Goal: Task Accomplishment & Management: Manage account settings

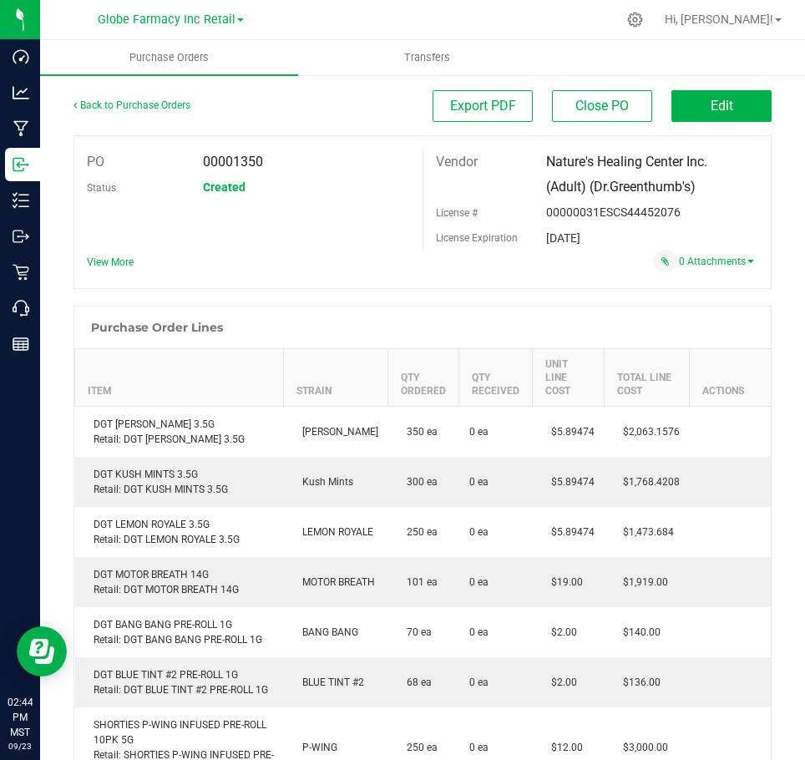
scroll to position [495, 0]
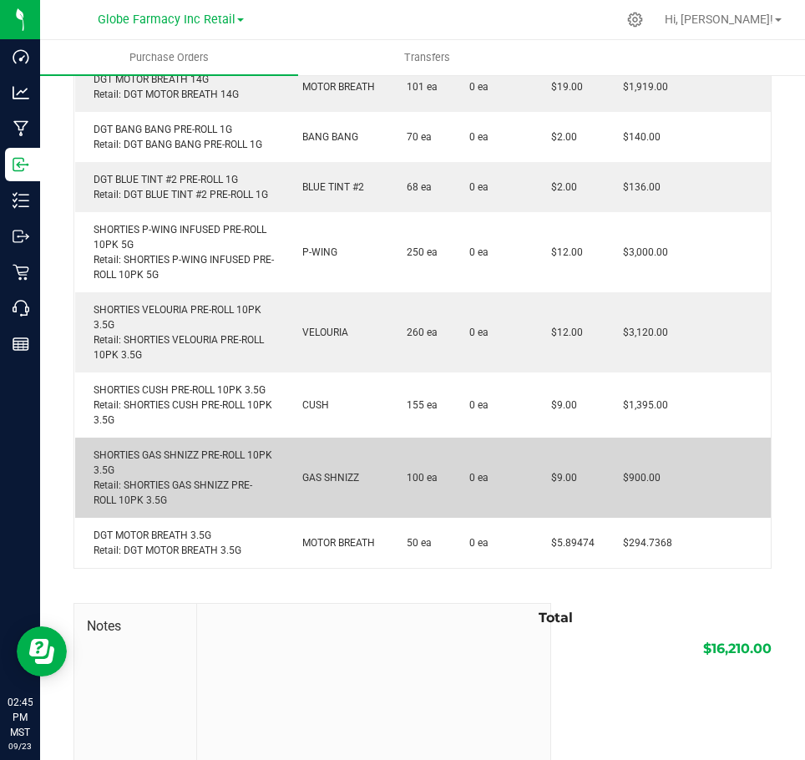
click at [231, 457] on div "SHORTIES GAS SHNIZZ PRE-ROLL 10PK 3.5G Retail: SHORTIES GAS SHNIZZ PRE-ROLL 10P…" at bounding box center [179, 477] width 189 height 60
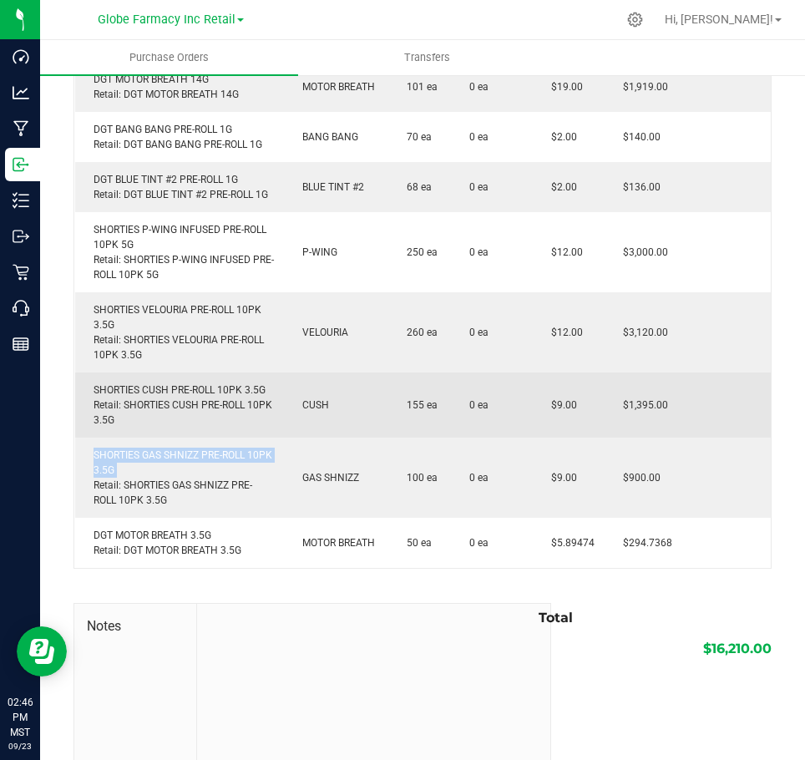
copy div "SHORTIES GAS SHNIZZ PRE-ROLL 10PK 3.5G"
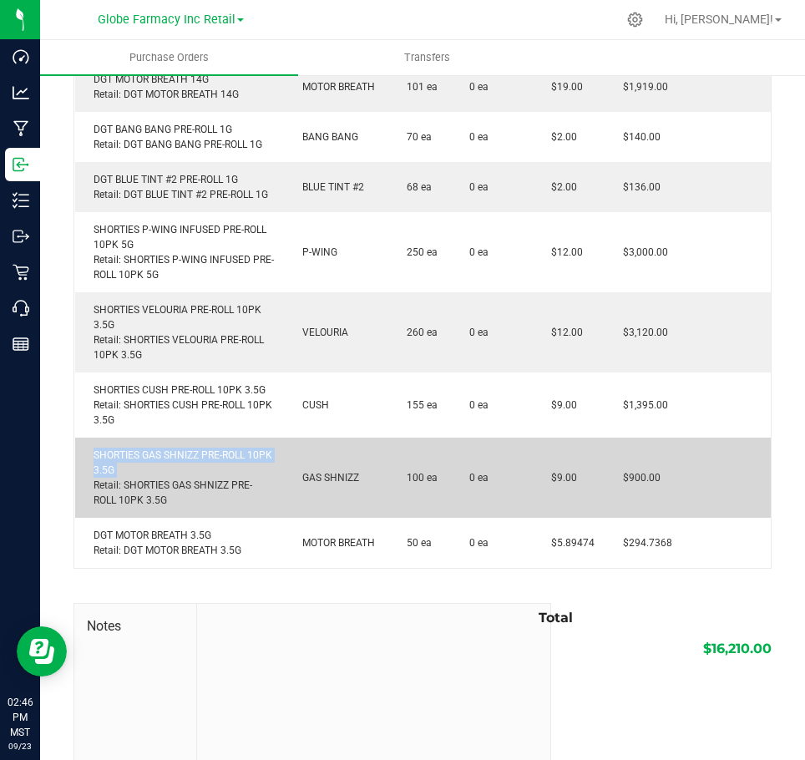
copy div "SHORTIES GAS SHNIZZ PRE-ROLL 10PK 3.5G"
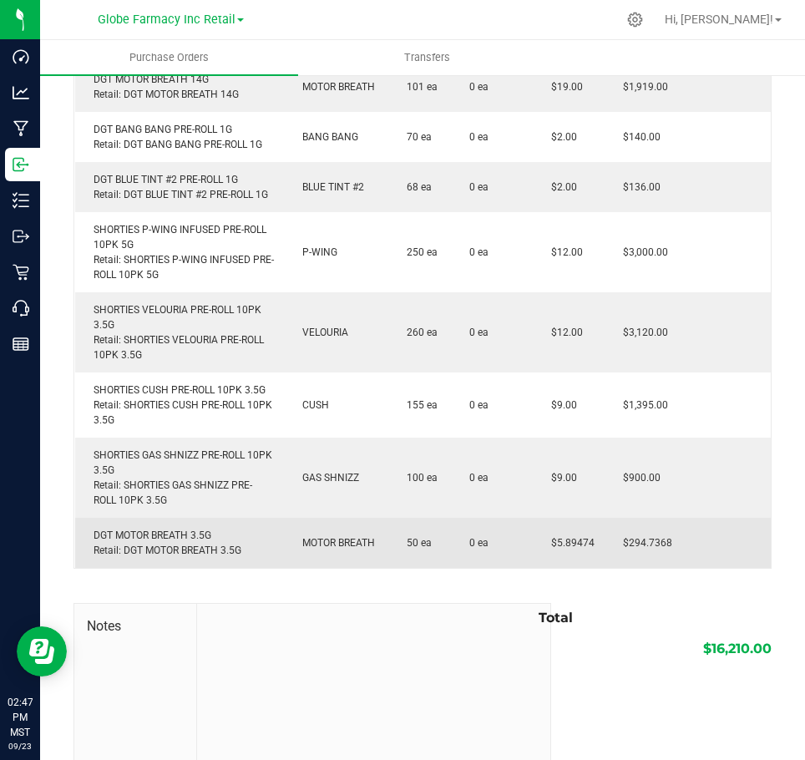
click at [122, 533] on div "DGT MOTOR BREATH 3.5G Retail: DGT MOTOR BREATH 3.5G" at bounding box center [179, 543] width 189 height 30
copy div "DGT MOTOR BREATH 3.5G"
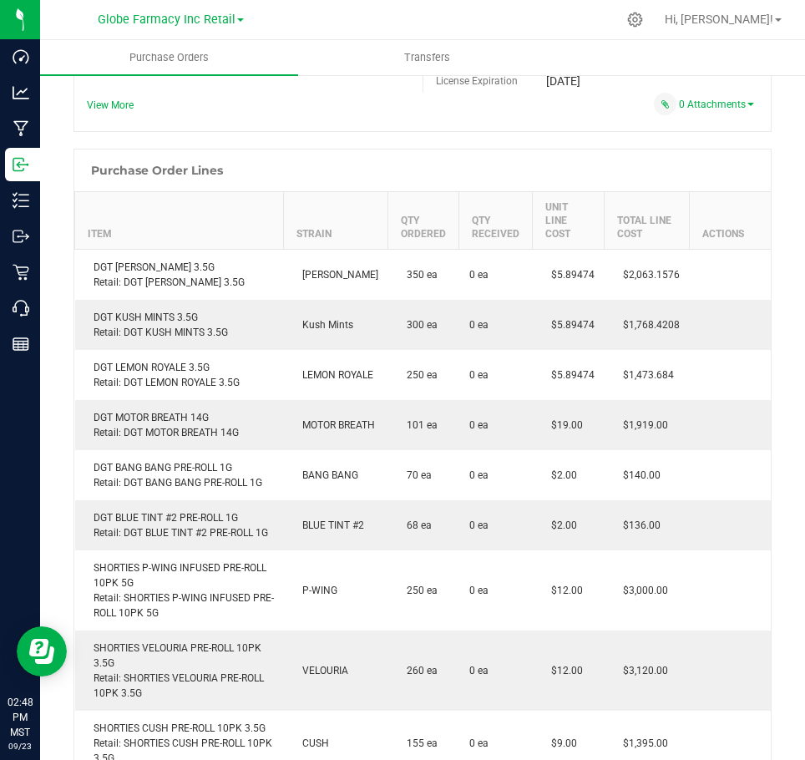
scroll to position [0, 0]
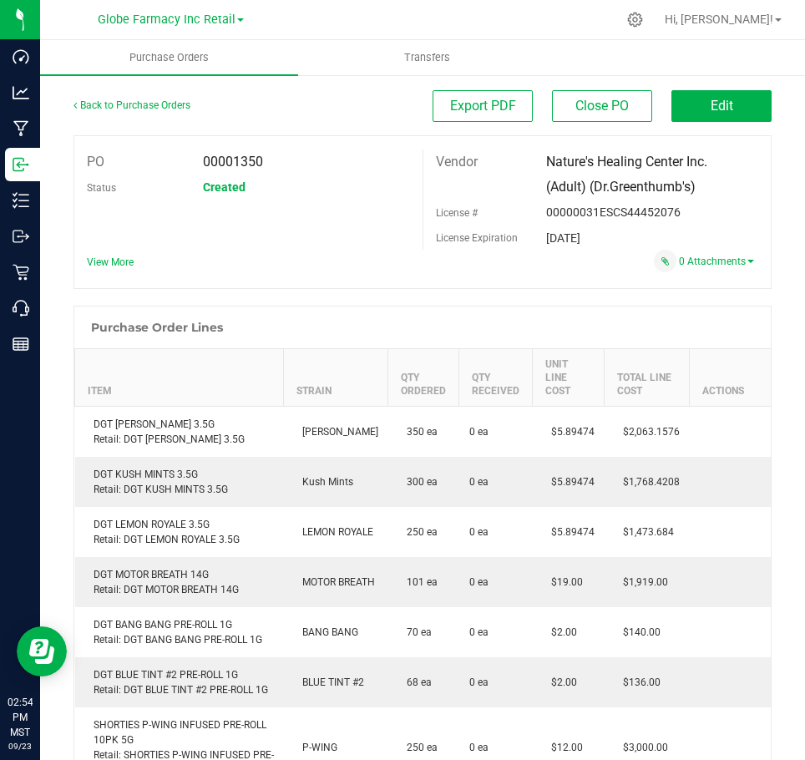
click at [742, 203] on div "Vendor Nature's Healing Center Inc. (Adult) (Dr.Greenthumb's) License # 0000003…" at bounding box center [596, 199] width 348 height 100
click at [692, 265] on link "0 Attachments" at bounding box center [716, 261] width 75 height 12
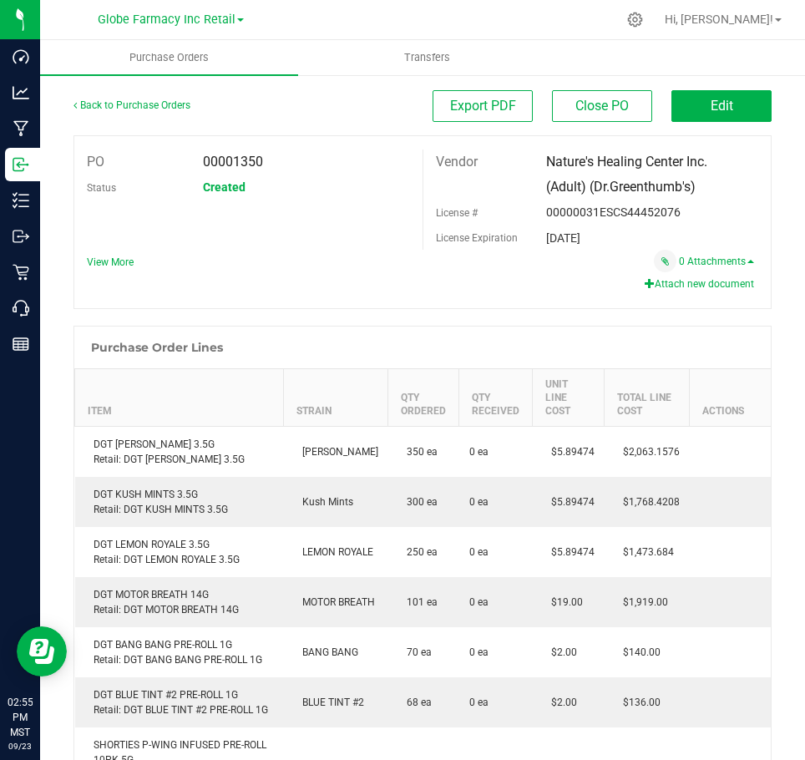
click at [662, 283] on button "Attach new document" at bounding box center [698, 283] width 109 height 15
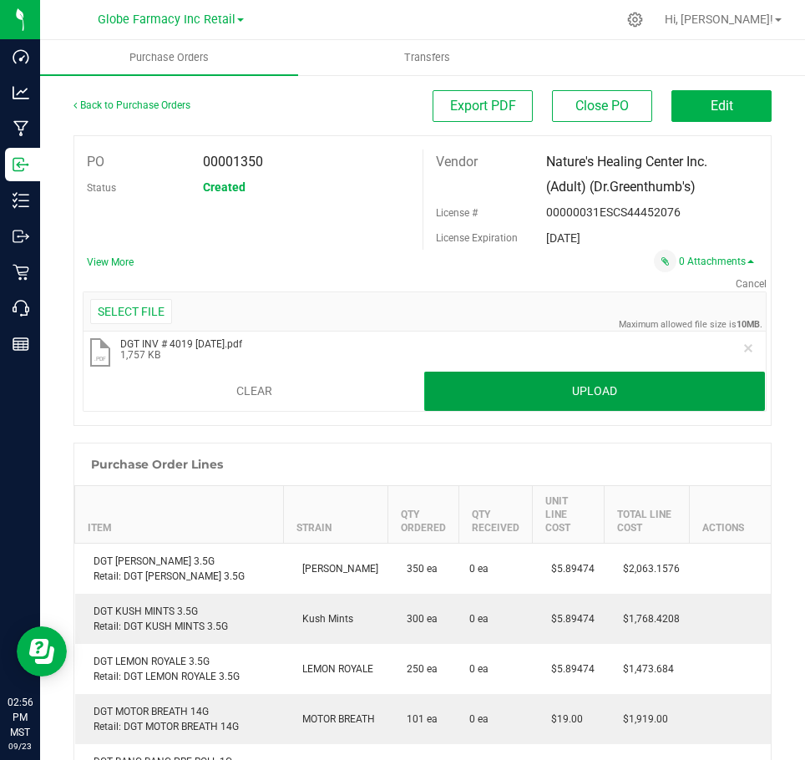
click at [669, 384] on button "Upload" at bounding box center [594, 391] width 341 height 40
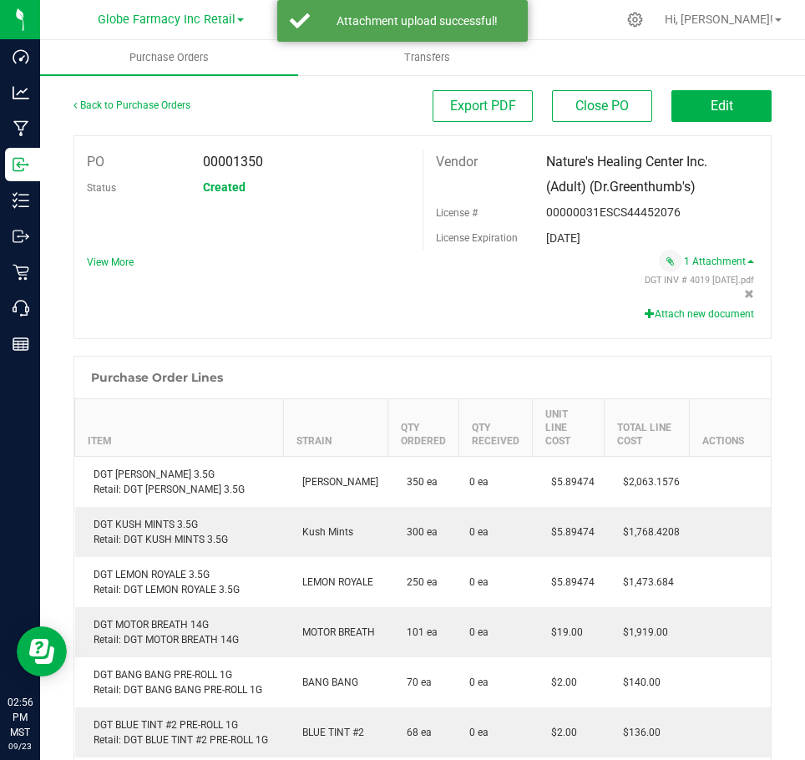
click at [654, 322] on div "DGT INV # 4019 [DATE].pdf Attach new document" at bounding box center [413, 298] width 679 height 53
click at [653, 322] on div "DGT INV # 4019 [DATE].pdf Attach new document" at bounding box center [413, 298] width 679 height 53
click at [651, 312] on button "Attach new document" at bounding box center [698, 313] width 109 height 15
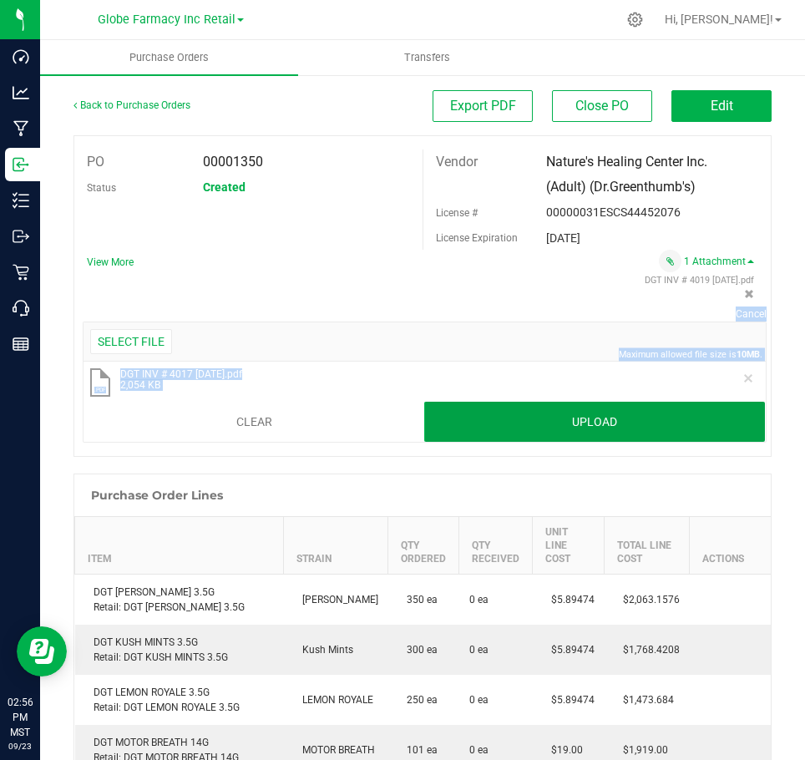
click at [637, 402] on button "Upload" at bounding box center [594, 422] width 341 height 40
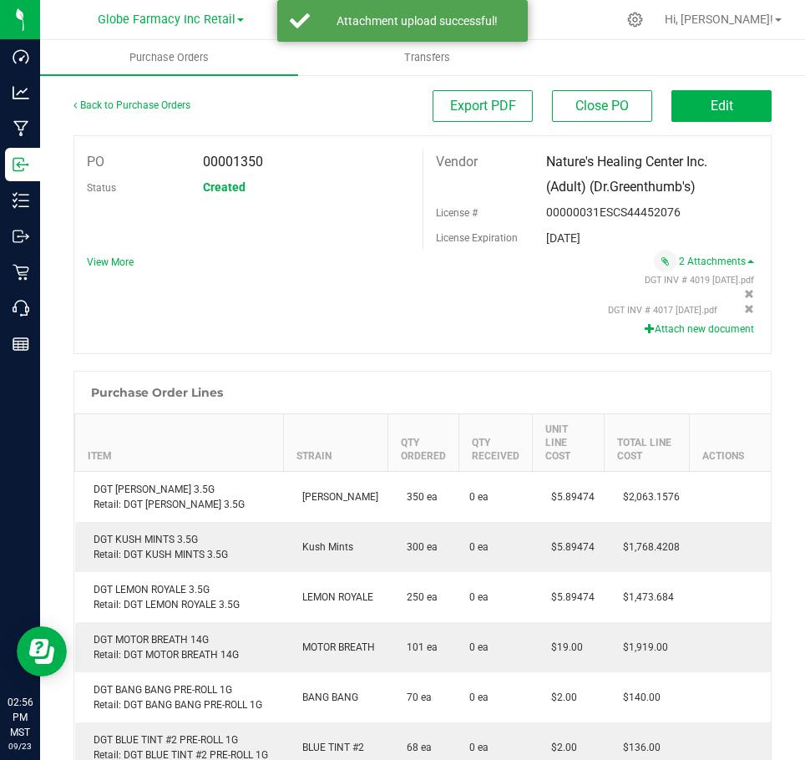
click at [499, 285] on div "DGT INV # 4019 [DATE].pdf" at bounding box center [448, 280] width 612 height 13
click at [719, 98] on span "Edit" at bounding box center [721, 106] width 23 height 16
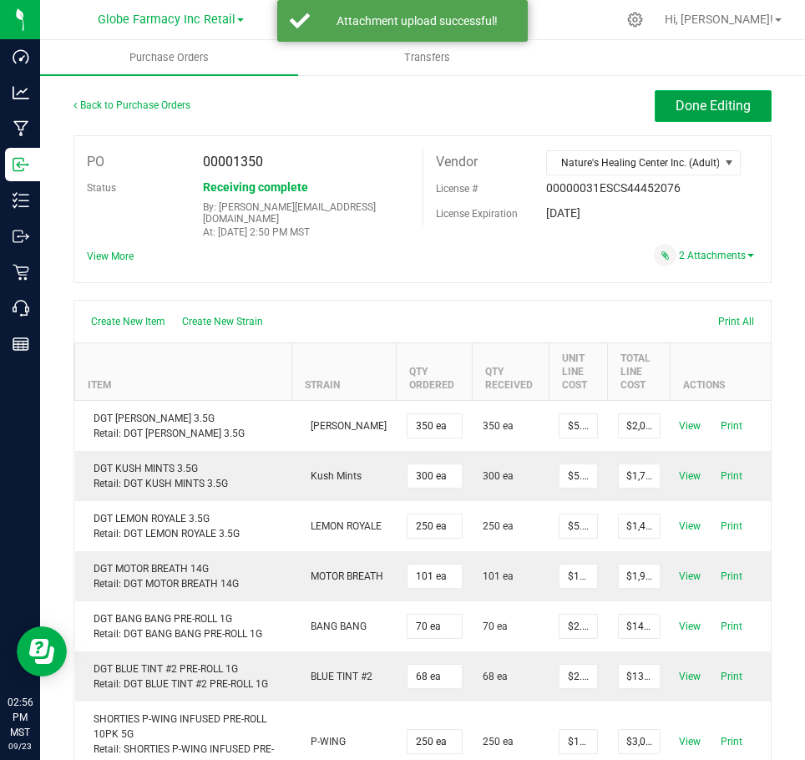
click at [717, 112] on span "Done Editing" at bounding box center [712, 106] width 75 height 16
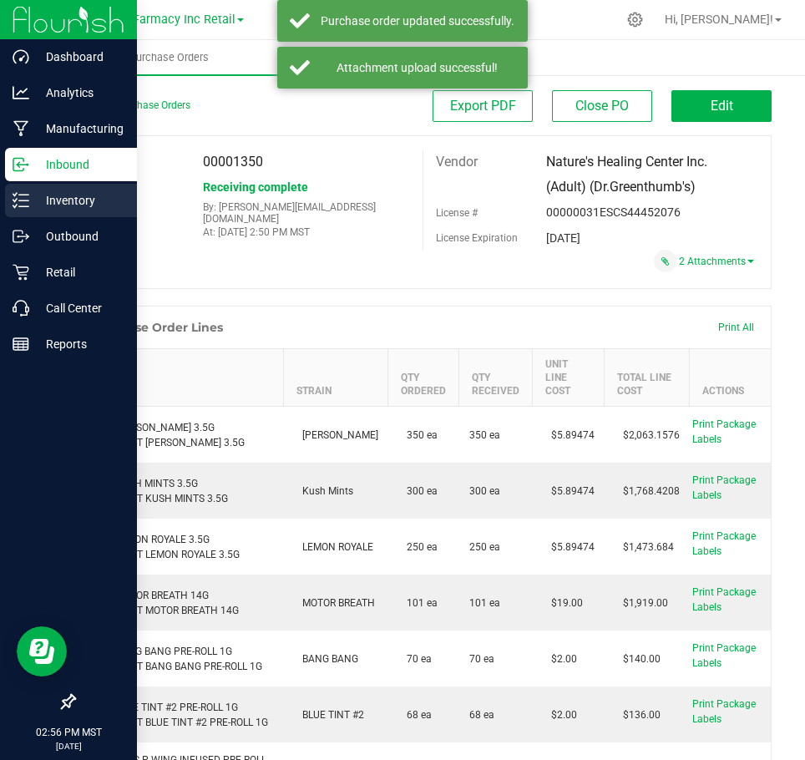
click at [55, 195] on p "Inventory" at bounding box center [79, 200] width 100 height 20
